Goal: Information Seeking & Learning: Understand process/instructions

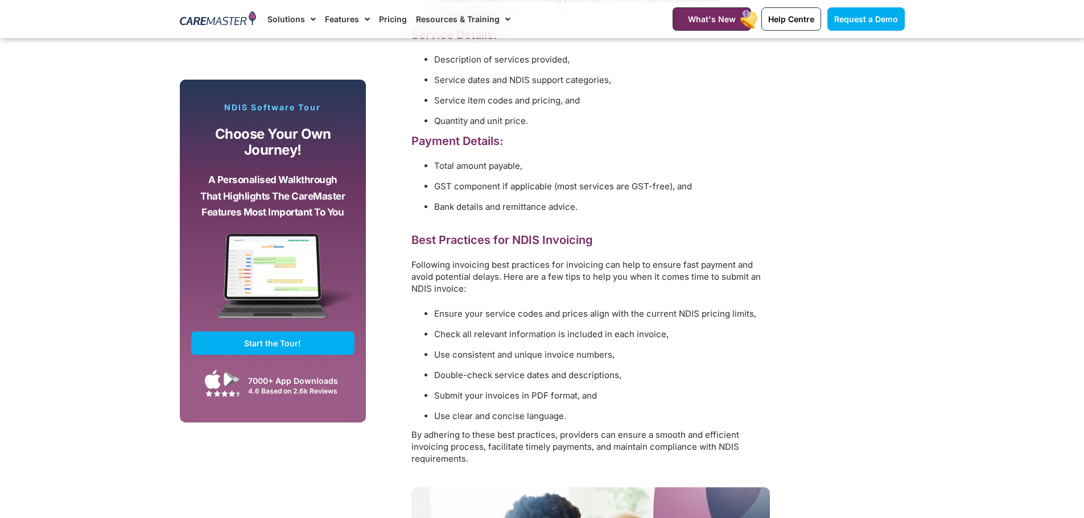
scroll to position [1877, 0]
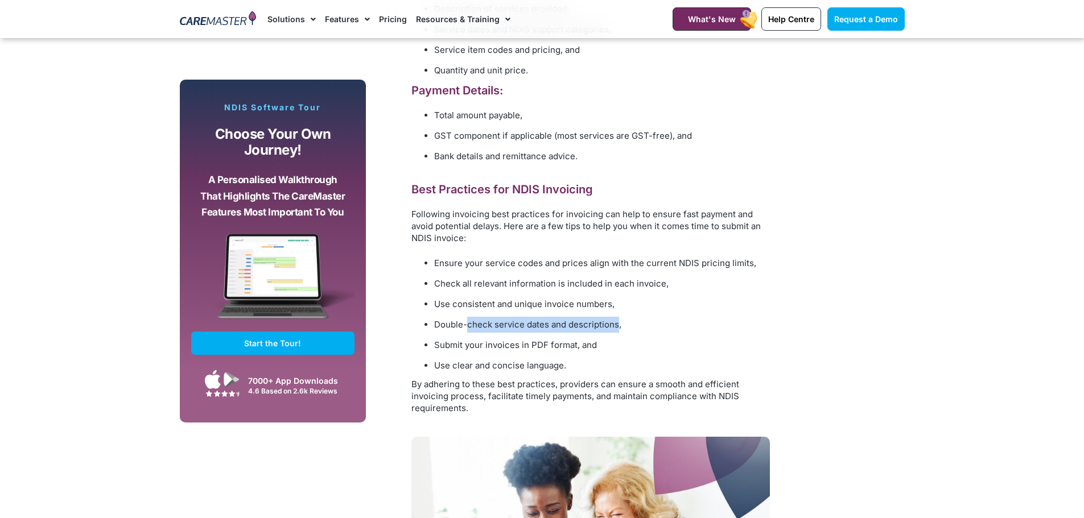
drag, startPoint x: 481, startPoint y: 323, endPoint x: 625, endPoint y: 320, distance: 143.9
click at [620, 320] on li "Double-check service dates and descriptions," at bounding box center [602, 325] width 336 height 16
click at [625, 320] on li "Double-check service dates and descriptions," at bounding box center [602, 325] width 336 height 16
drag, startPoint x: 509, startPoint y: 346, endPoint x: 592, endPoint y: 338, distance: 83.4
click at [592, 338] on li "Submit your invoices in PDF format, and" at bounding box center [602, 345] width 336 height 16
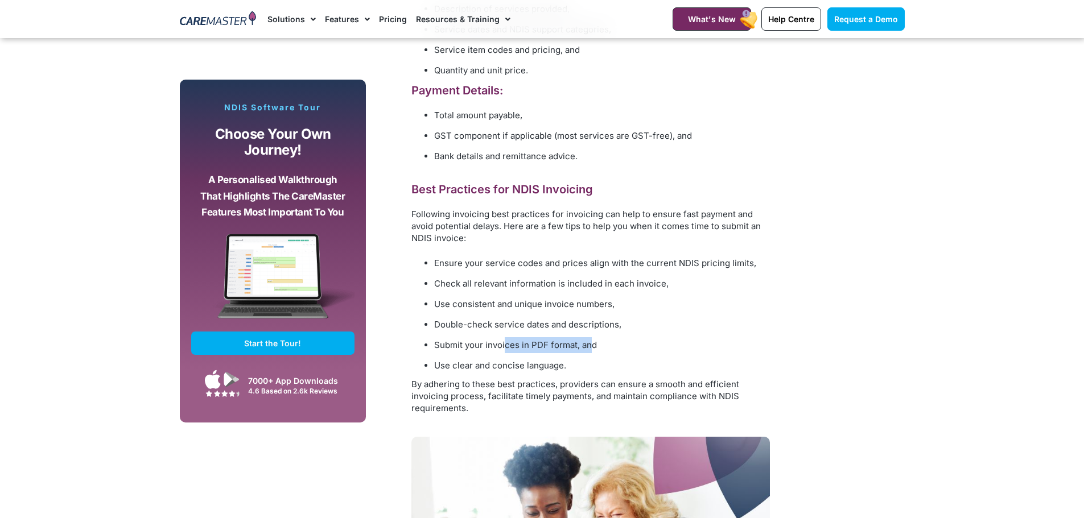
click at [576, 336] on ul "Ensure your service codes and prices align with the current NDIS pricing limits…" at bounding box center [590, 314] width 358 height 118
drag, startPoint x: 530, startPoint y: 311, endPoint x: 523, endPoint y: 336, distance: 25.6
click at [531, 311] on li "Use consistent and unique invoice numbers," at bounding box center [602, 304] width 336 height 16
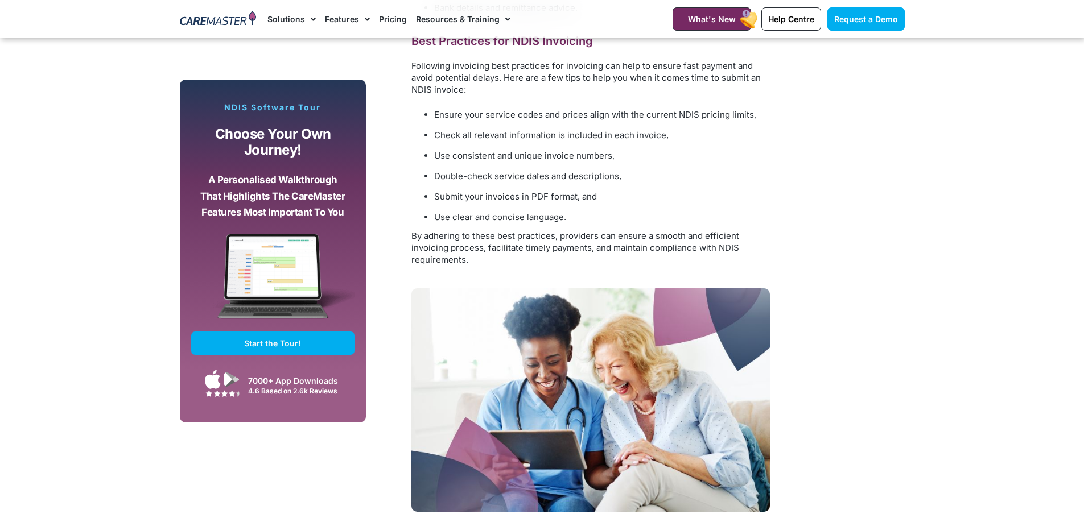
scroll to position [2029, 0]
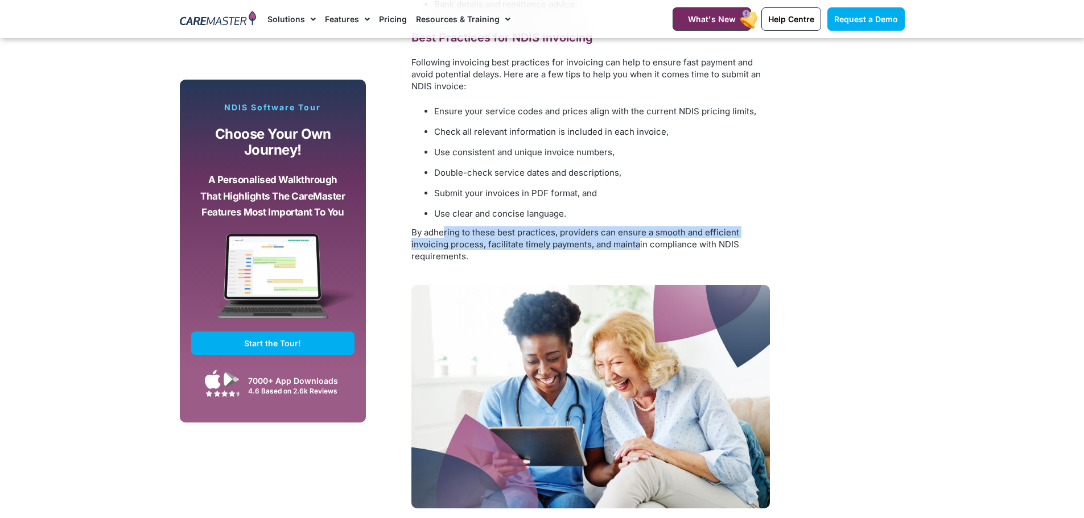
drag, startPoint x: 613, startPoint y: 243, endPoint x: 644, endPoint y: 246, distance: 32.0
click at [643, 246] on span "By adhering to these best practices, providers can ensure a smooth and efficien…" at bounding box center [575, 244] width 328 height 35
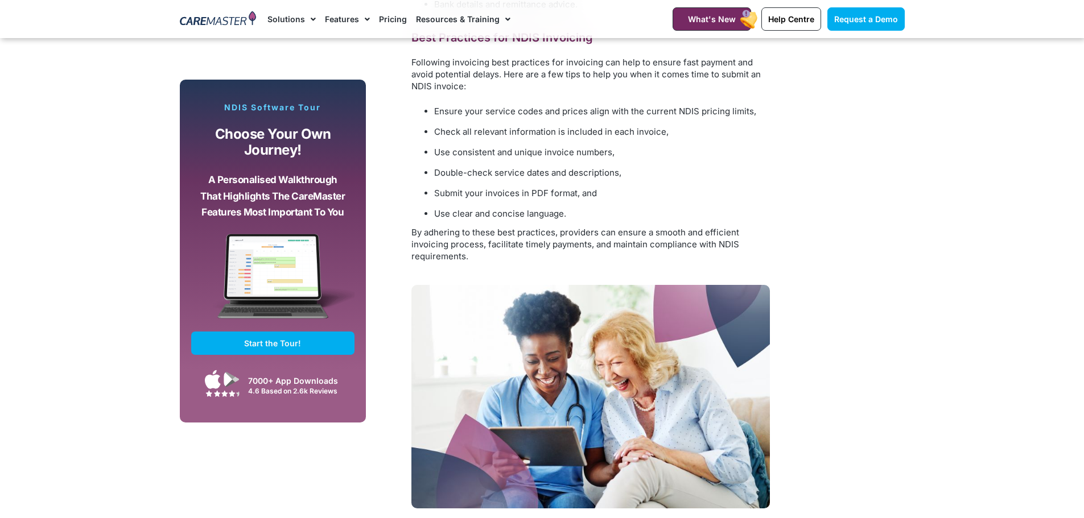
click at [645, 249] on span "By adhering to these best practices, providers can ensure a smooth and efficien…" at bounding box center [575, 244] width 328 height 35
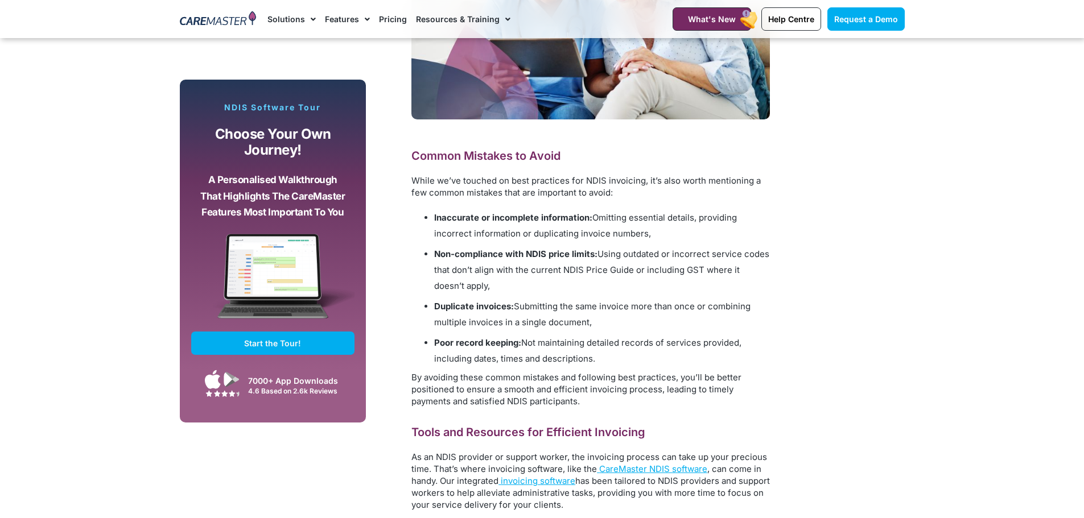
scroll to position [2465, 0]
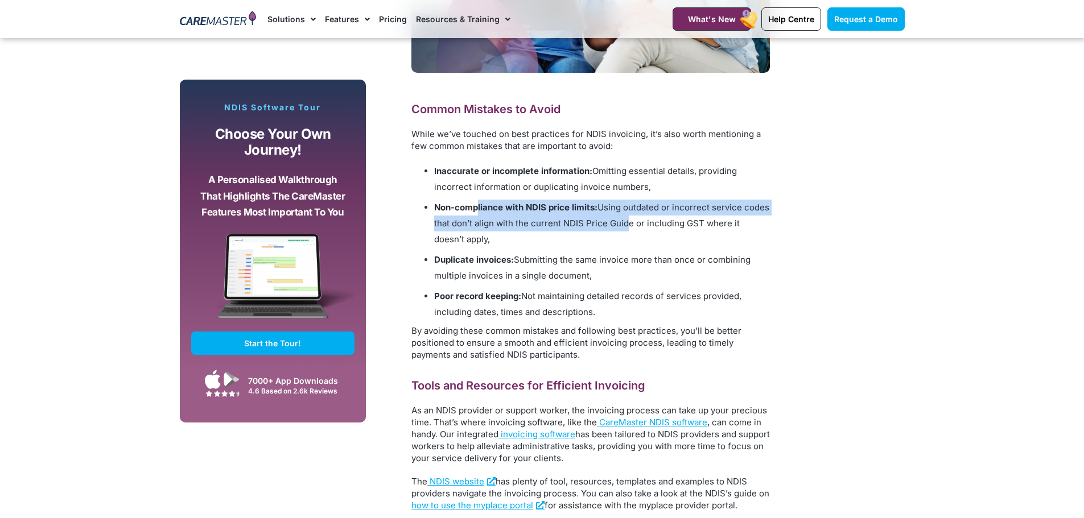
drag, startPoint x: 495, startPoint y: 208, endPoint x: 626, endPoint y: 232, distance: 133.4
click at [625, 227] on li "Non-compliance with NDIS price limits: Using outdated or incorrect service code…" at bounding box center [602, 224] width 336 height 48
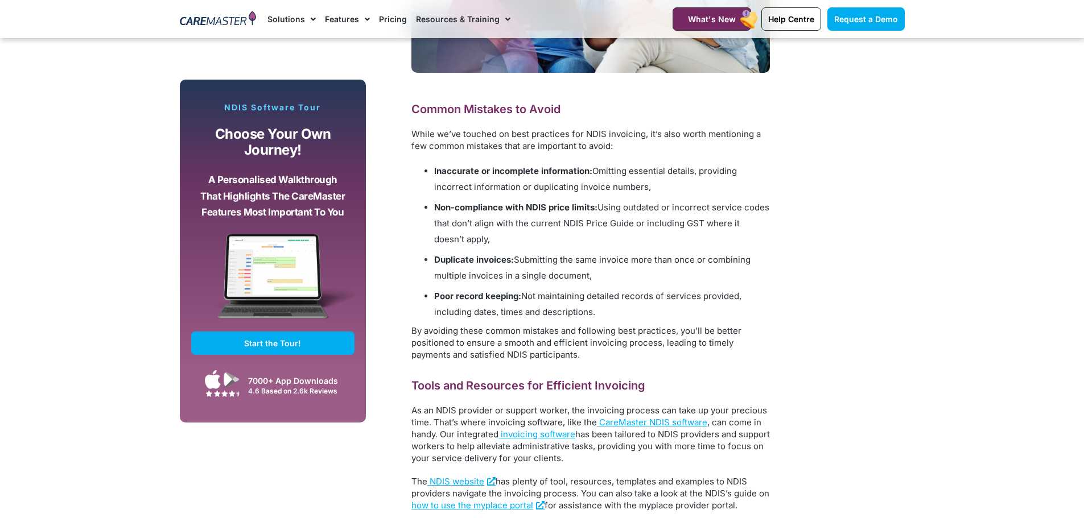
click at [580, 254] on li "Duplicate invoices: Submitting the same invoice more than once or combining mul…" at bounding box center [602, 268] width 336 height 32
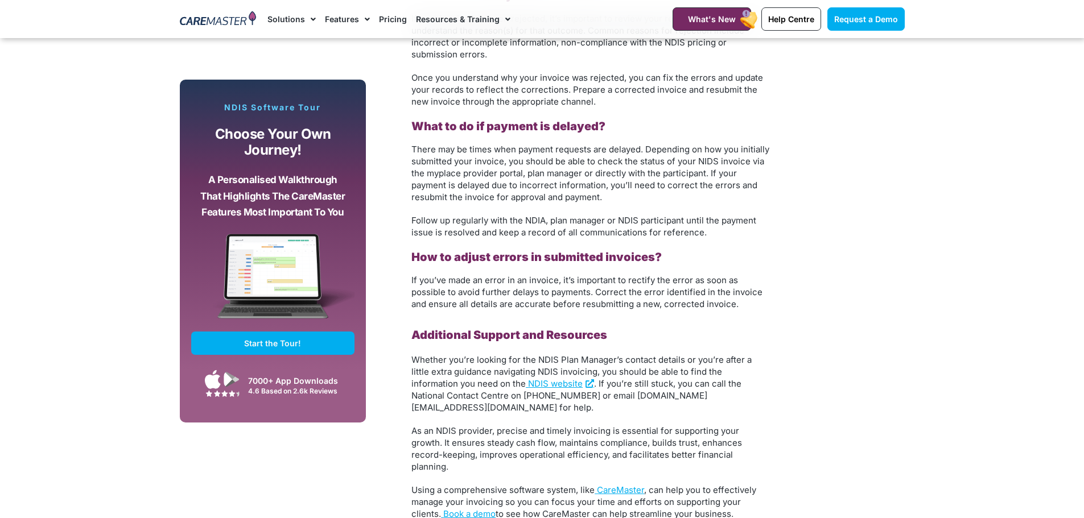
scroll to position [3432, 0]
